Goal: Task Accomplishment & Management: Complete application form

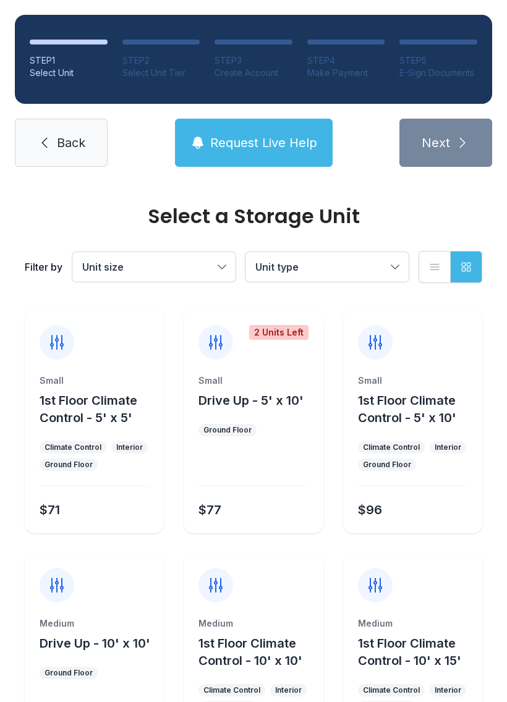
click at [276, 700] on ul "Climate Control Interior Ground Floor" at bounding box center [253, 700] width 109 height 30
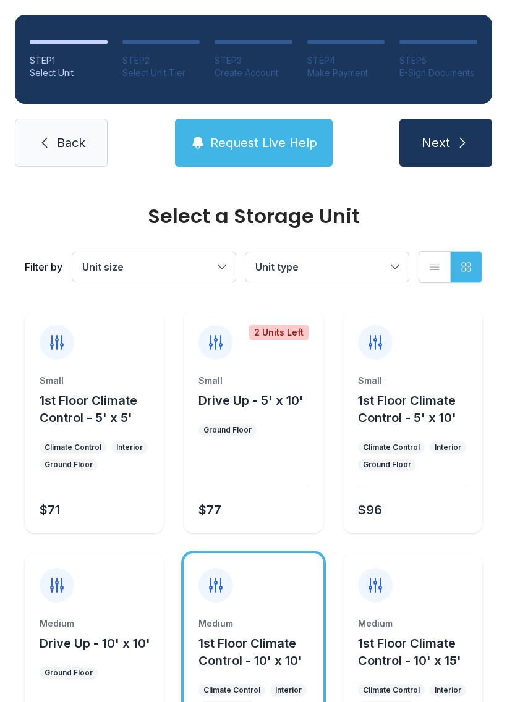
click at [57, 145] on span "Back" at bounding box center [71, 142] width 28 height 17
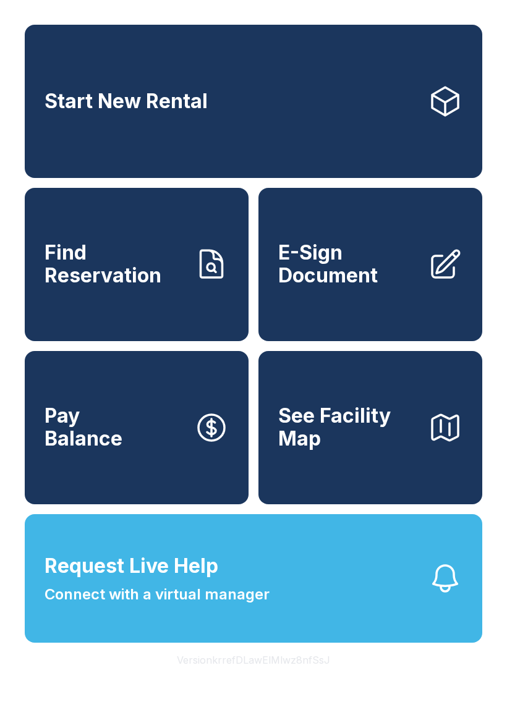
click at [386, 281] on span "E-Sign Document" at bounding box center [348, 264] width 140 height 45
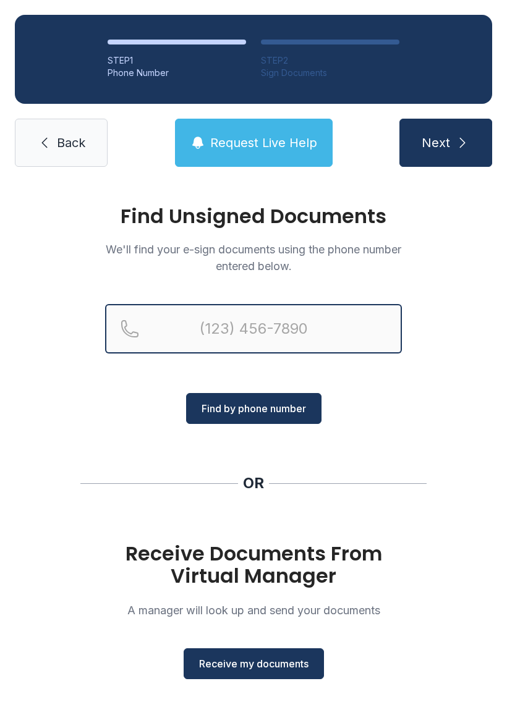
click at [176, 328] on input "Reservation phone number" at bounding box center [253, 328] width 297 height 49
type input "[PHONE_NUMBER]"
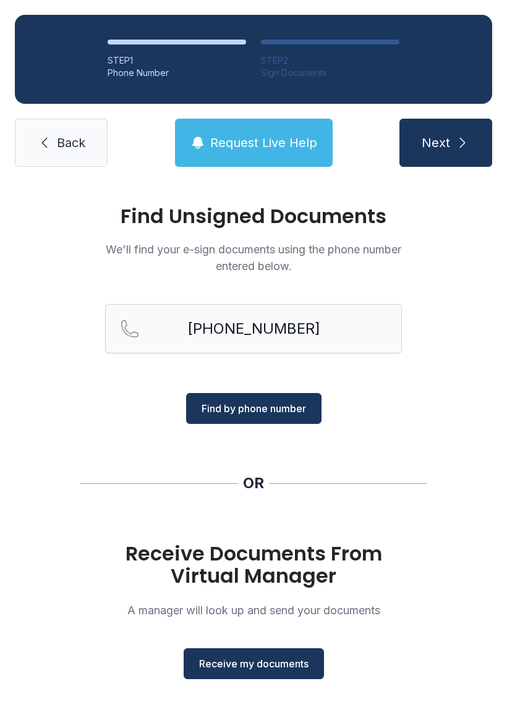
click at [455, 148] on icon "submit" at bounding box center [462, 142] width 15 height 15
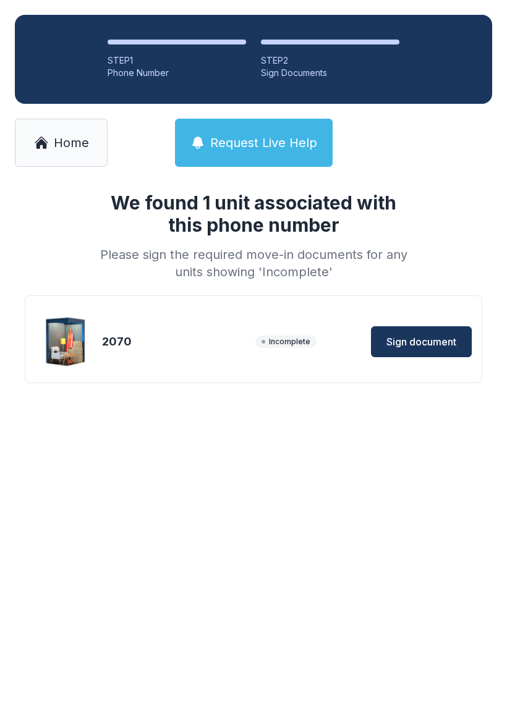
click at [433, 343] on span "Sign document" at bounding box center [421, 342] width 70 height 15
